Goal: Find specific page/section: Find specific page/section

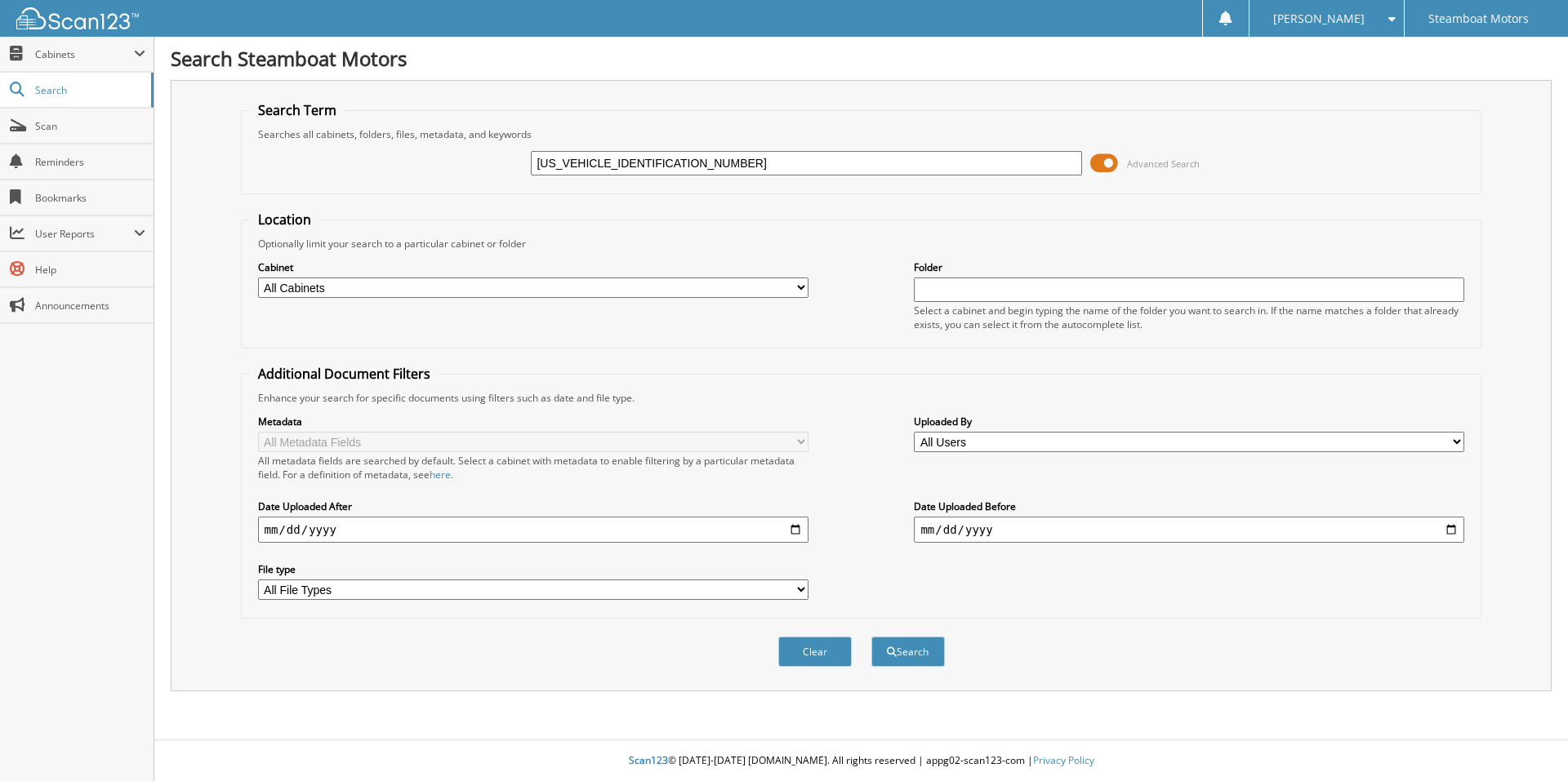
type input "1FTFW3L85RFA38460"
click at [871, 637] on button "Search" at bounding box center [908, 651] width 73 height 30
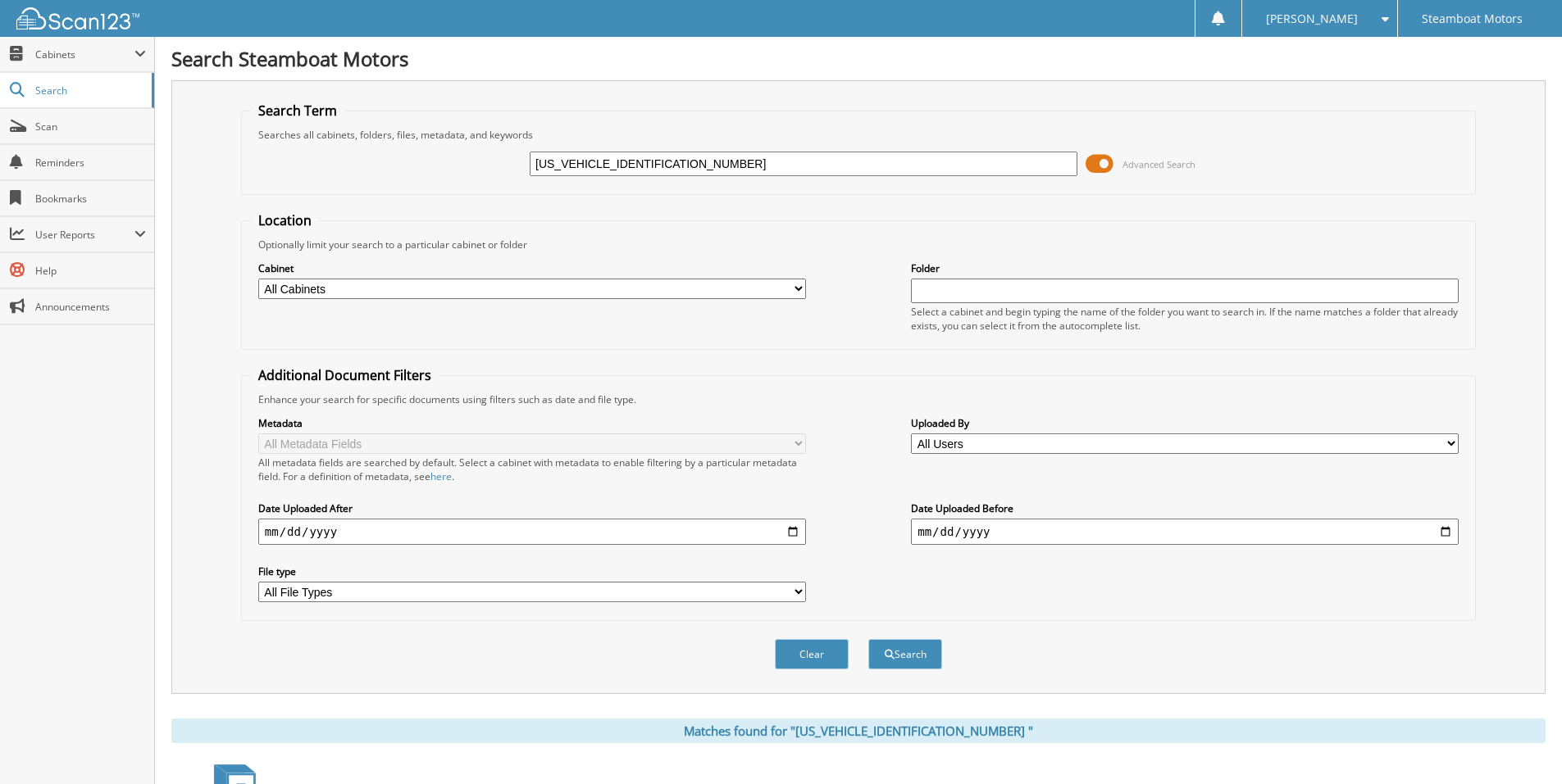
drag, startPoint x: 687, startPoint y: 167, endPoint x: 528, endPoint y: 157, distance: 159.3
click at [528, 157] on div "1FTFW3L85RFA38460 Advanced Search" at bounding box center [858, 164] width 1217 height 45
paste input "6075181"
type input "6075181"
click at [868, 639] on button "Search" at bounding box center [905, 654] width 74 height 30
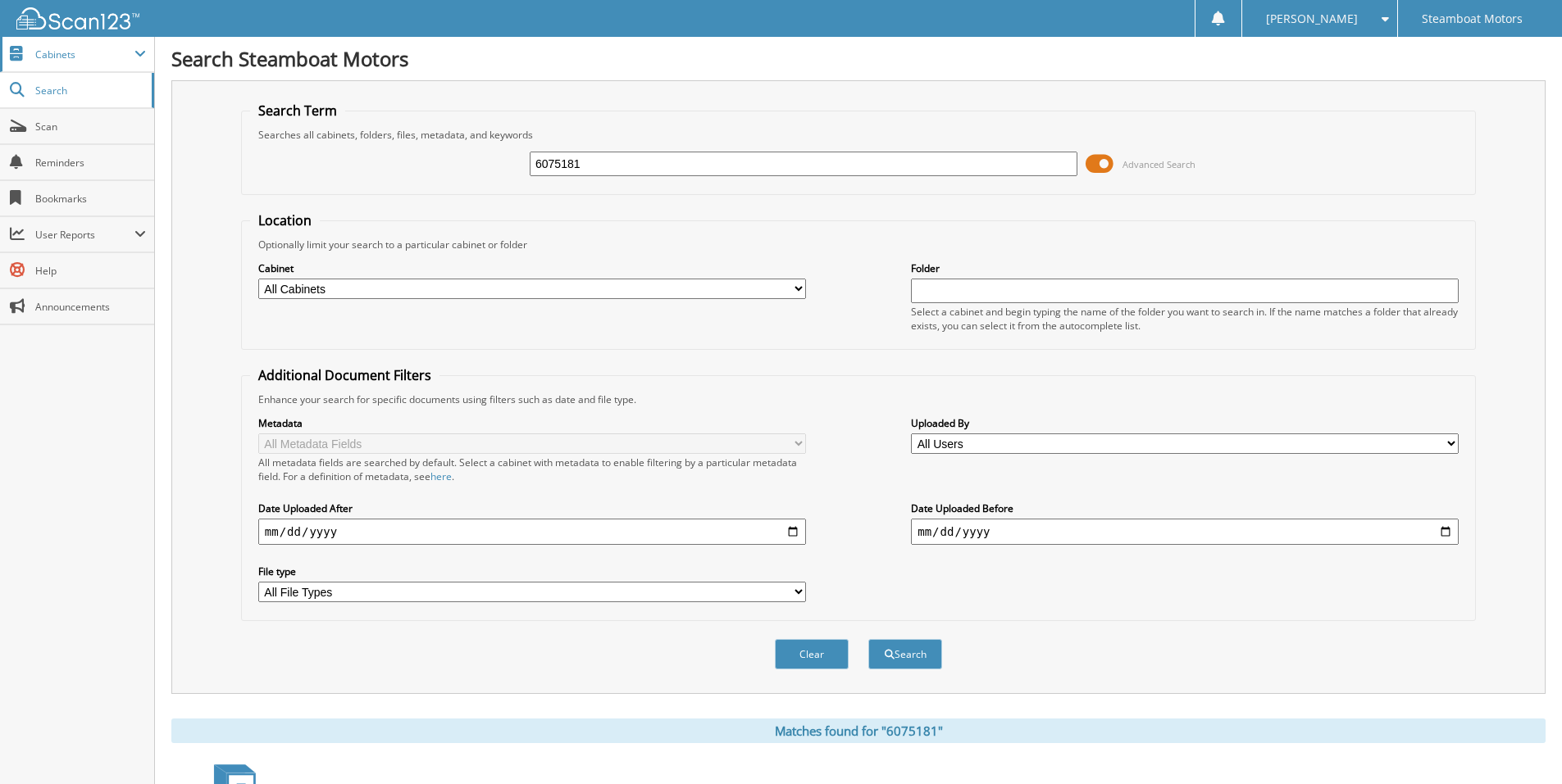
click at [51, 50] on span "Cabinets" at bounding box center [85, 55] width 99 height 14
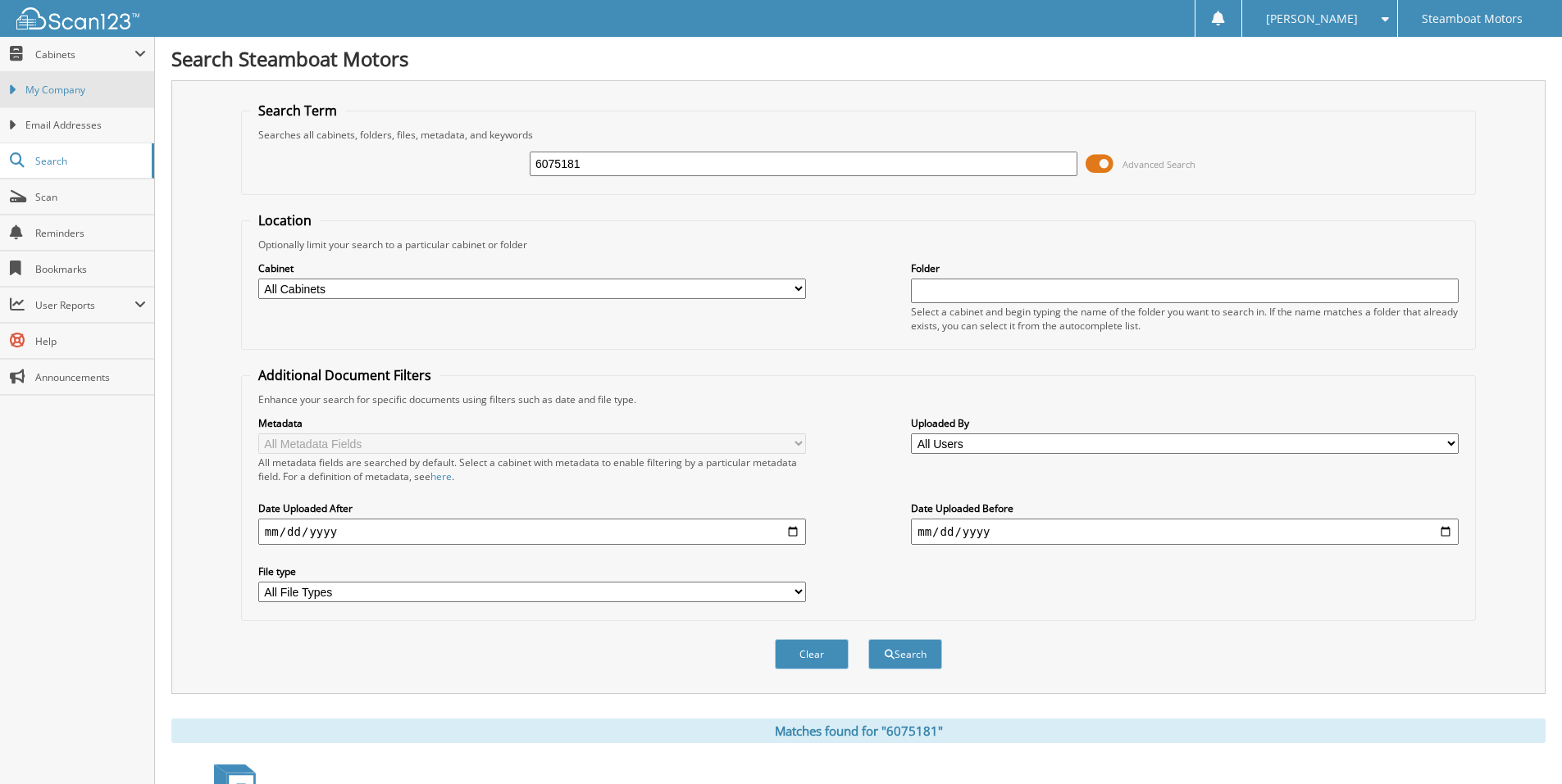
click at [55, 93] on span "My Company" at bounding box center [86, 90] width 121 height 15
